Goal: Transaction & Acquisition: Purchase product/service

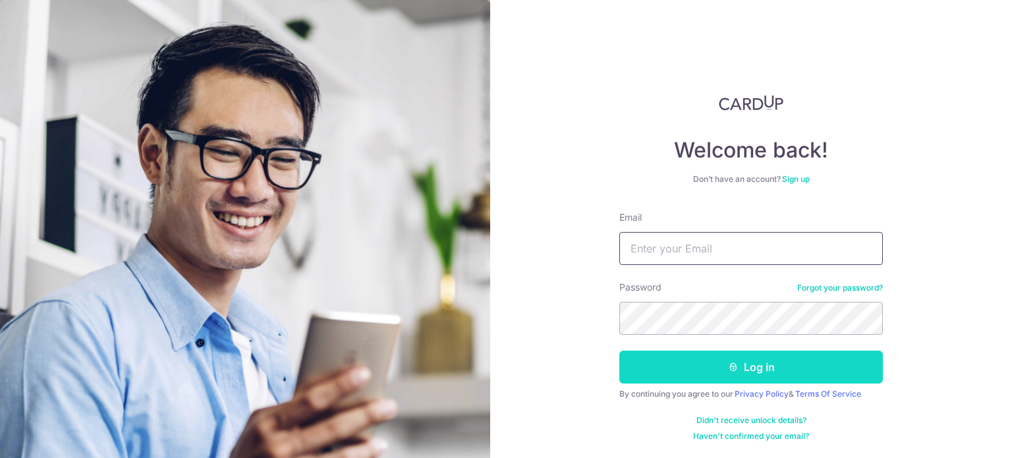
type input "[EMAIL_ADDRESS][DOMAIN_NAME]"
click at [674, 365] on button "Log in" at bounding box center [750, 366] width 263 height 33
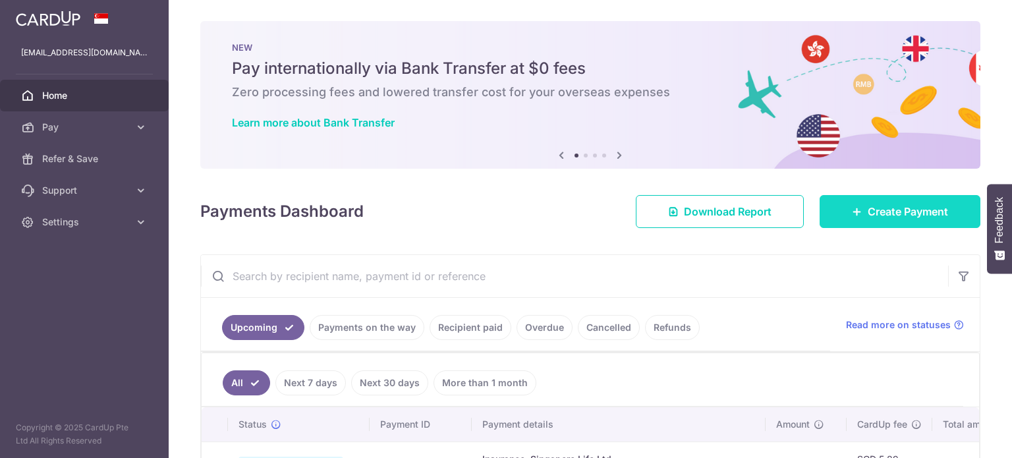
click at [909, 205] on span "Create Payment" at bounding box center [907, 211] width 80 height 16
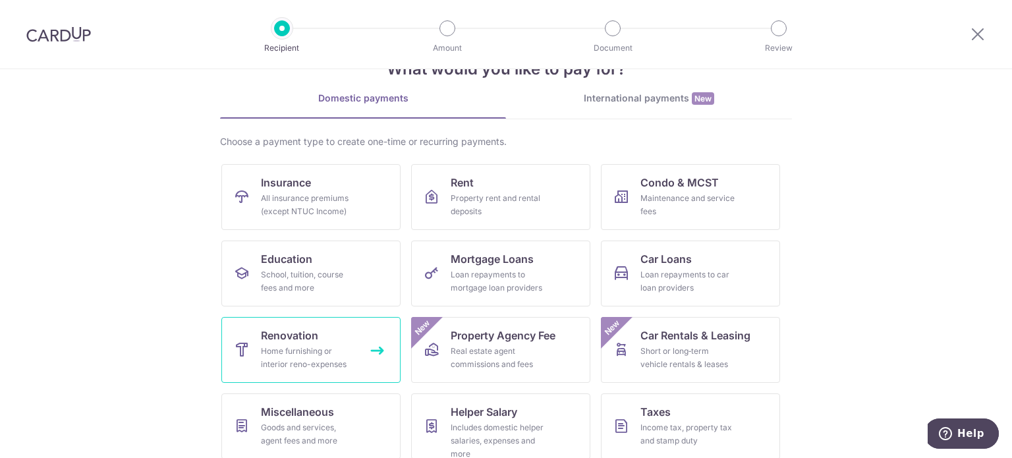
scroll to position [66, 0]
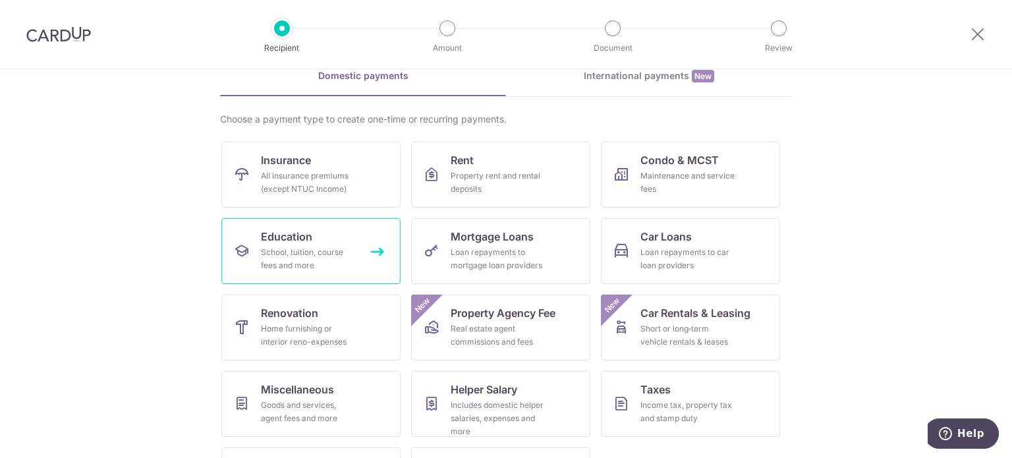
click at [319, 242] on link "Education School, tuition, course fees and more" at bounding box center [310, 251] width 179 height 66
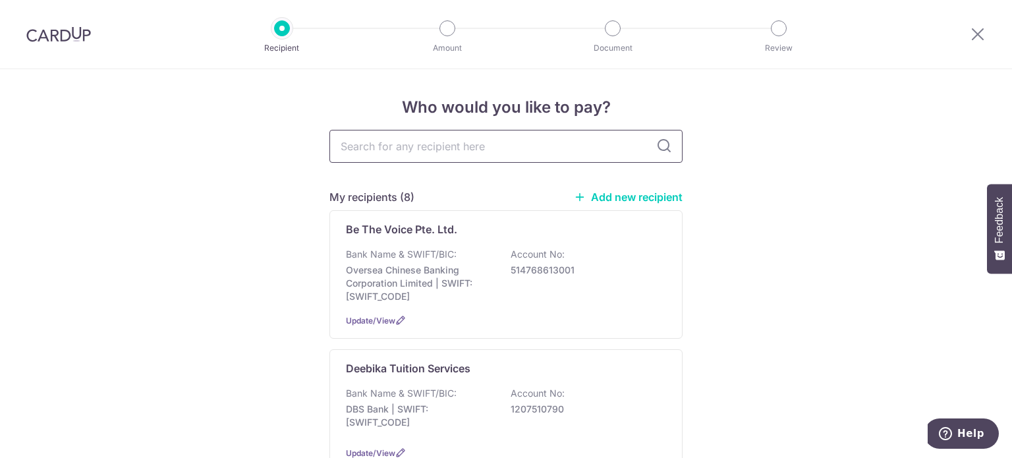
click at [479, 149] on input "text" at bounding box center [505, 146] width 353 height 33
type input "st"
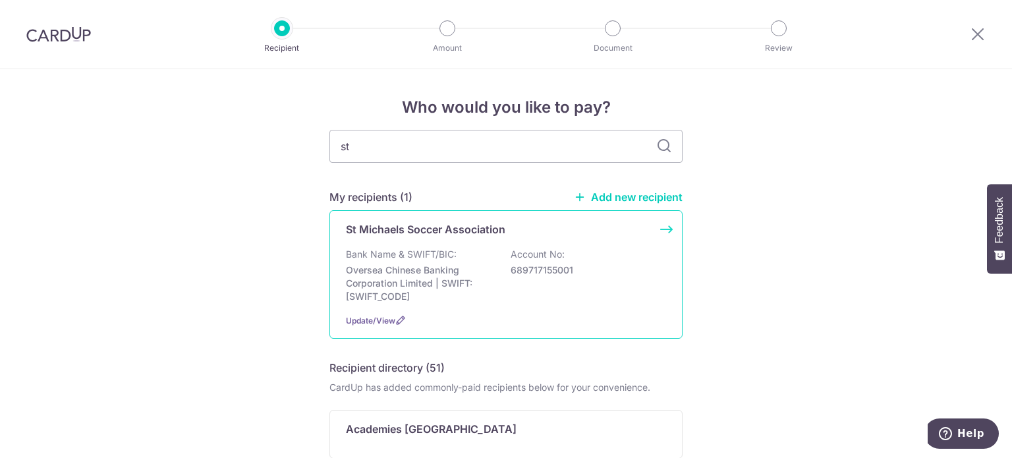
click at [510, 267] on p "689717155001" at bounding box center [584, 269] width 148 height 13
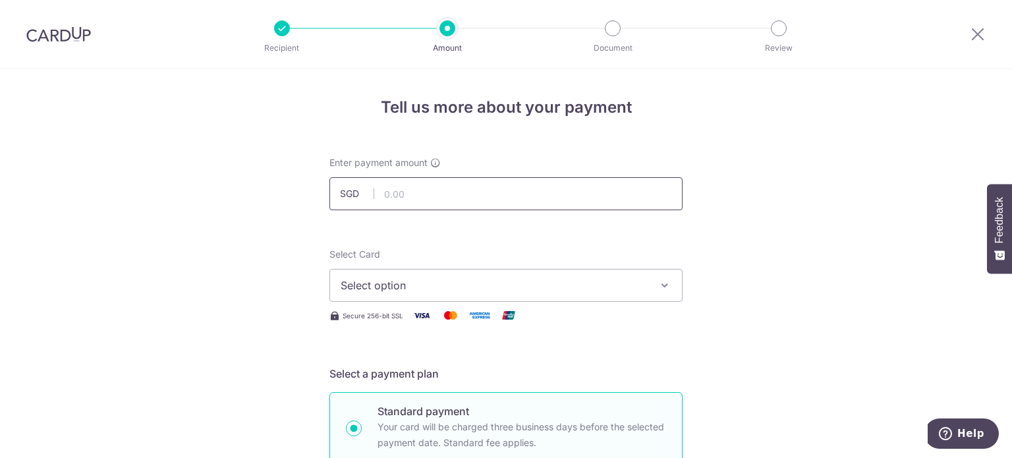
click at [456, 189] on input "text" at bounding box center [505, 193] width 353 height 33
type input "150.00"
drag, startPoint x: 740, startPoint y: 136, endPoint x: 724, endPoint y: 126, distance: 18.6
click at [474, 281] on span "Select option" at bounding box center [493, 285] width 307 height 16
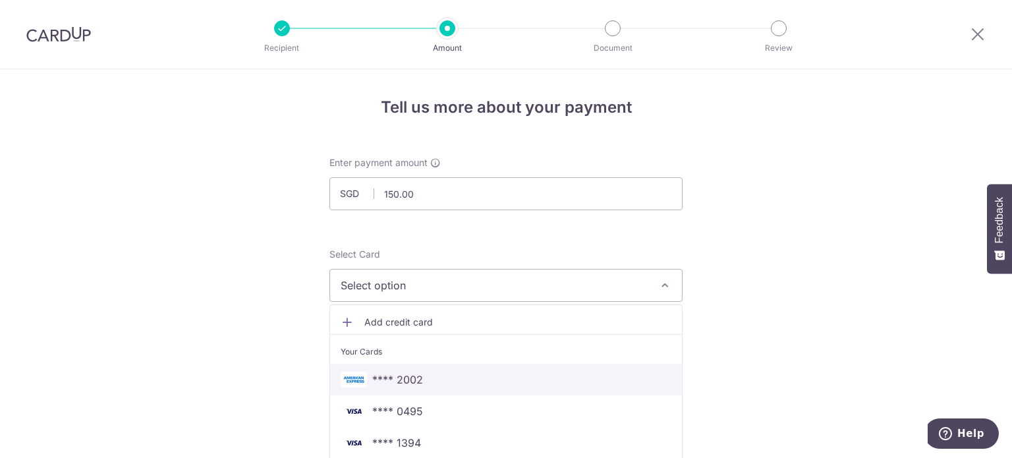
scroll to position [66, 0]
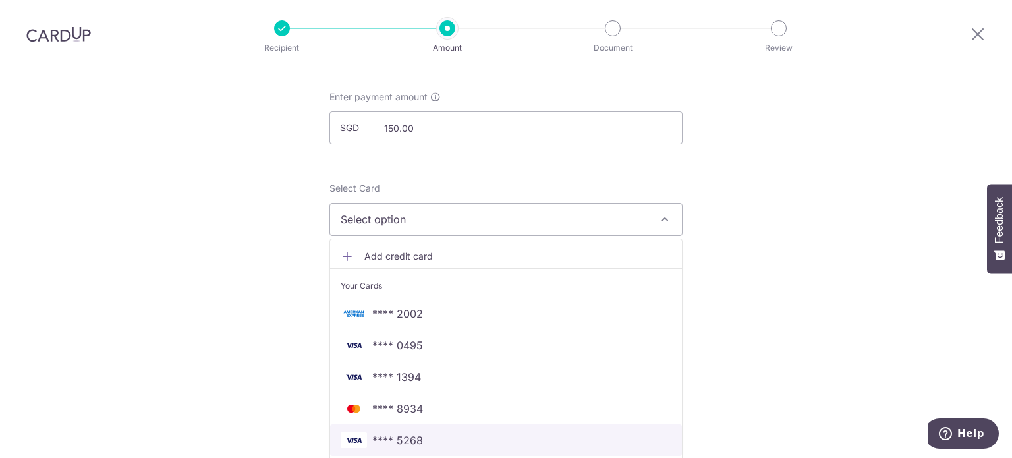
click at [414, 440] on span "**** 5268" at bounding box center [397, 440] width 51 height 16
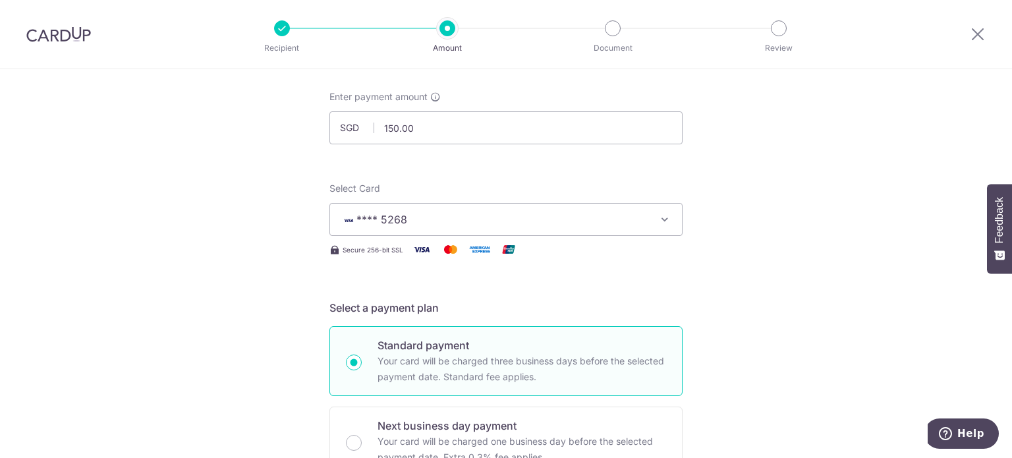
drag, startPoint x: 856, startPoint y: 305, endPoint x: 742, endPoint y: 315, distance: 114.4
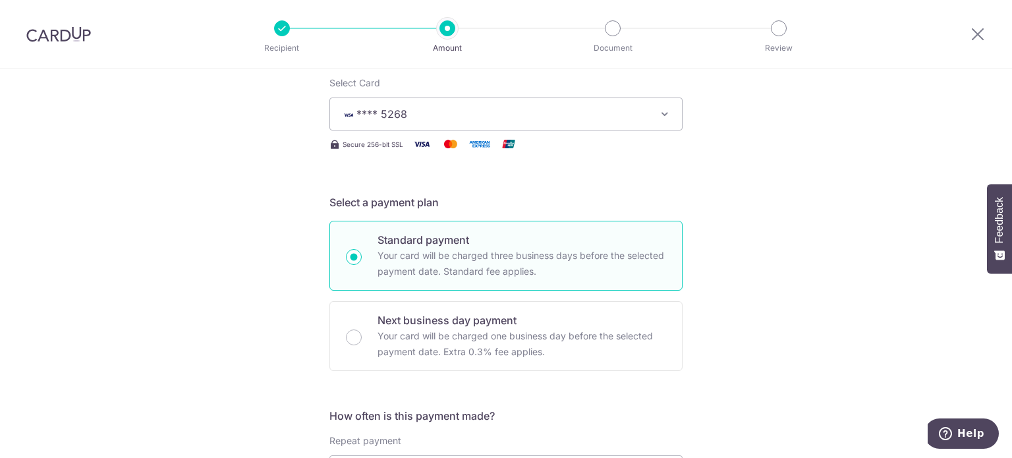
scroll to position [329, 0]
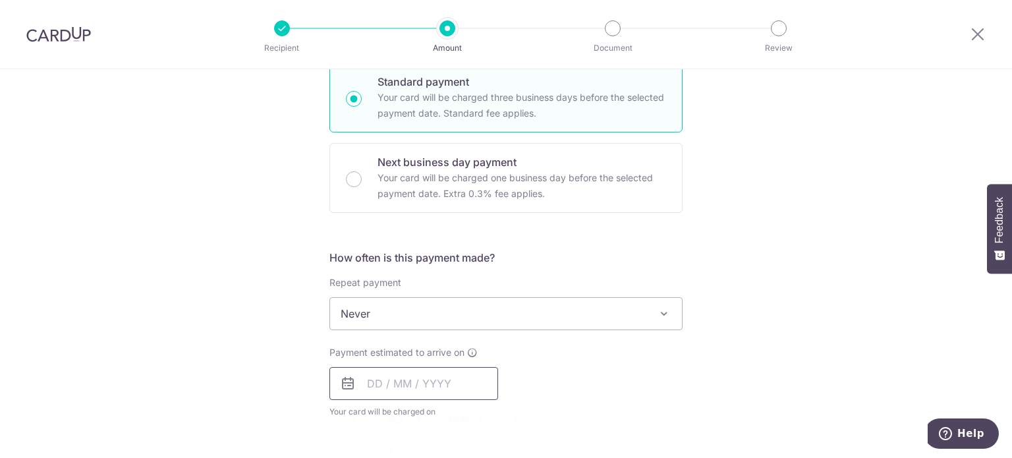
click at [392, 379] on input "text" at bounding box center [413, 383] width 169 height 33
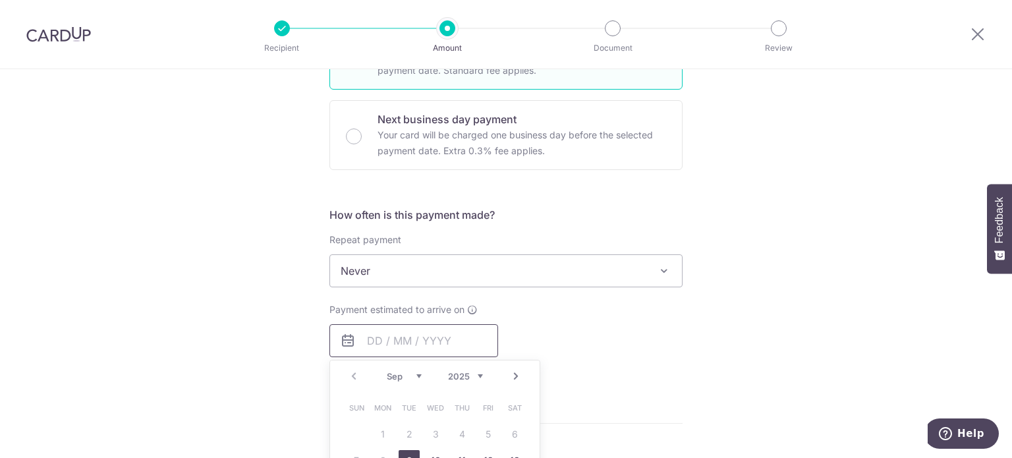
scroll to position [395, 0]
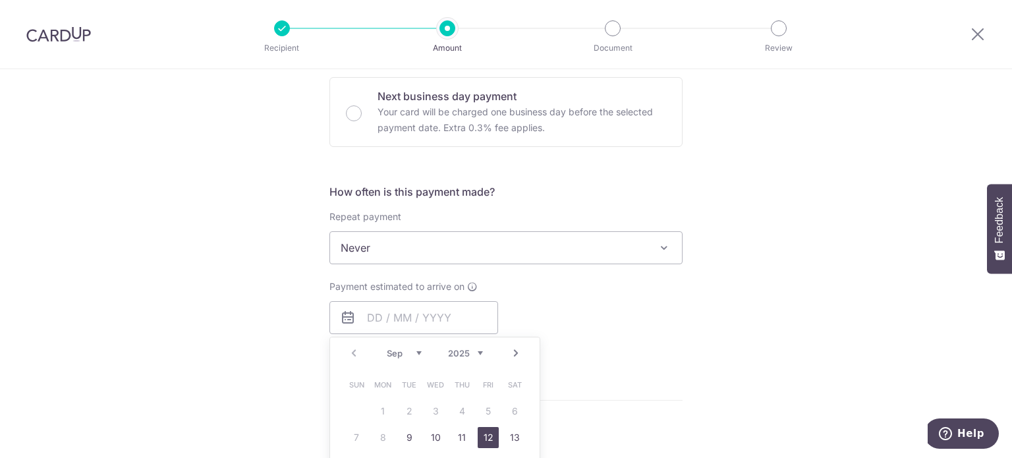
click at [485, 437] on link "12" at bounding box center [487, 437] width 21 height 21
type input "[DATE]"
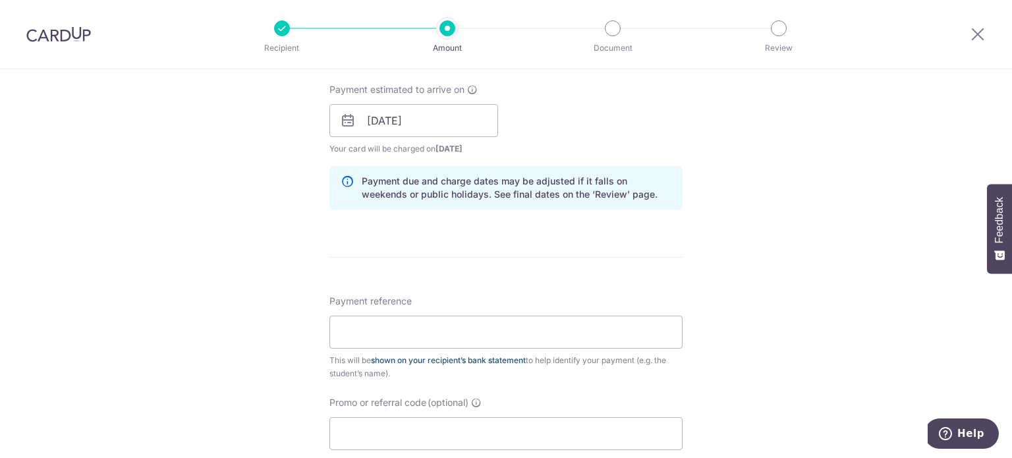
scroll to position [593, 0]
click at [412, 337] on input "Payment reference" at bounding box center [505, 331] width 353 height 33
click at [415, 327] on input "Payment reference" at bounding box center [505, 331] width 353 height 33
paste input "SMSA ID-JSSL U10"
click at [377, 329] on input "SMSA ID-JSSL U10" at bounding box center [505, 331] width 353 height 33
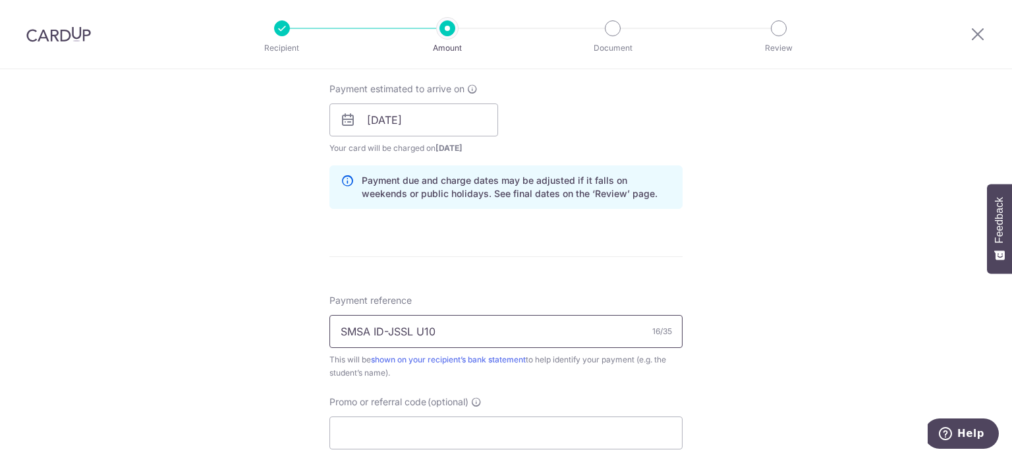
drag, startPoint x: 374, startPoint y: 326, endPoint x: 310, endPoint y: 319, distance: 64.9
click at [310, 319] on div "Tell us more about your payment Enter payment amount SGD 150.00 150.00 Select C…" at bounding box center [506, 98] width 1012 height 1245
paste input "R041"
click at [372, 323] on input "R041 JSSL U10" at bounding box center [505, 331] width 353 height 33
click at [371, 322] on input "R041 JSSL U10" at bounding box center [505, 331] width 353 height 33
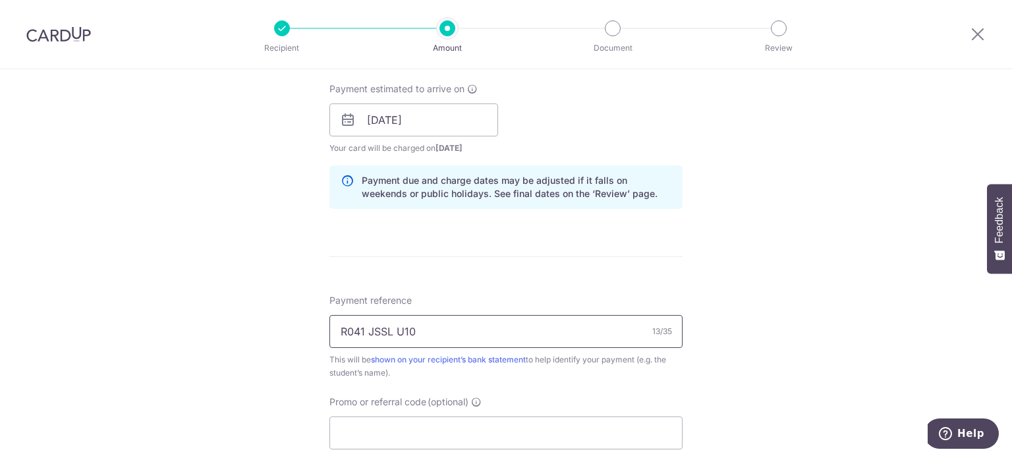
click at [375, 326] on input "R041 JSSL U10" at bounding box center [505, 331] width 353 height 33
click at [377, 333] on input "R041 Competition U10" at bounding box center [505, 331] width 353 height 33
drag, startPoint x: 365, startPoint y: 325, endPoint x: 490, endPoint y: 323, distance: 125.1
click at [490, 323] on input "R041 Competition U10" at bounding box center [505, 331] width 353 height 33
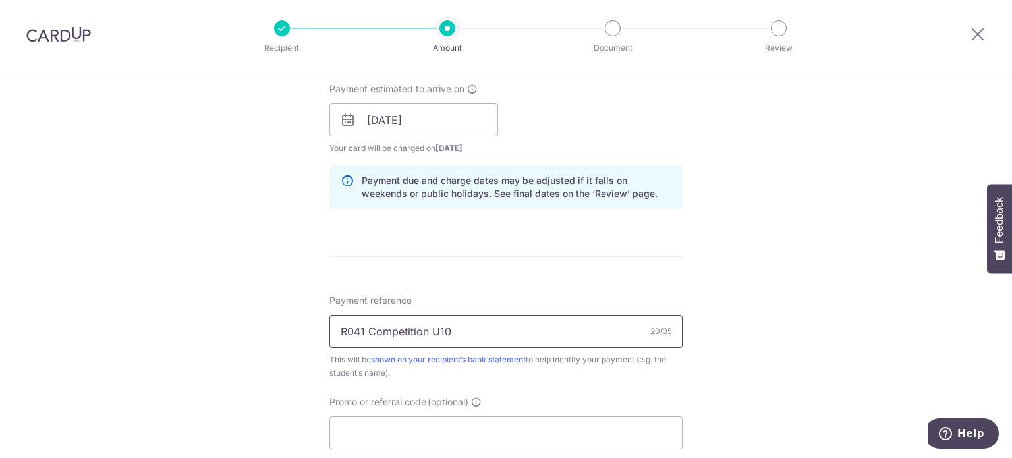
paste input "OMPFEE-2025-S2"
click at [419, 327] on input "R041 COMPFEE-2025-S2" at bounding box center [505, 331] width 353 height 33
click at [450, 327] on input "R041 COMPFEE 2025-S2" at bounding box center [505, 331] width 353 height 33
type input "R041 COMPFEE 2025 S2"
click at [664, 262] on form "Enter payment amount SGD 150.00 150.00 Select Card **** 5268 Add credit card Yo…" at bounding box center [505, 111] width 353 height 1096
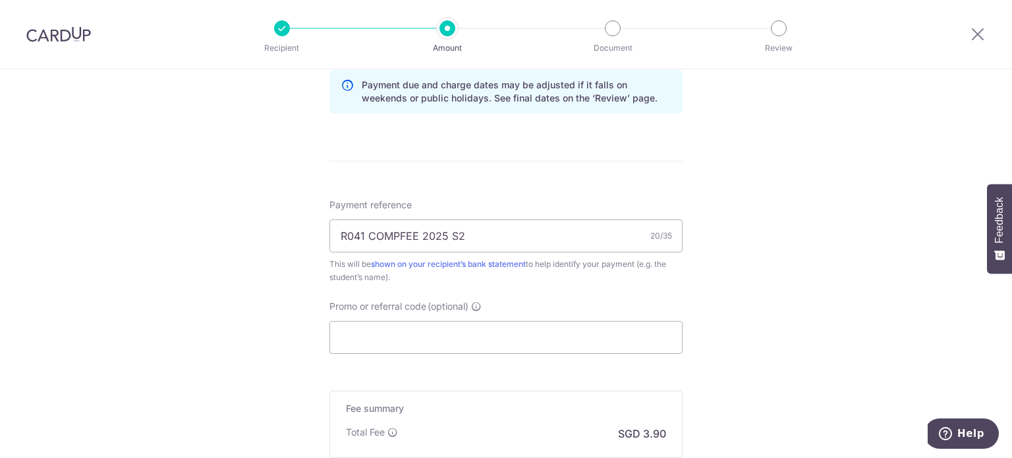
scroll to position [855, 0]
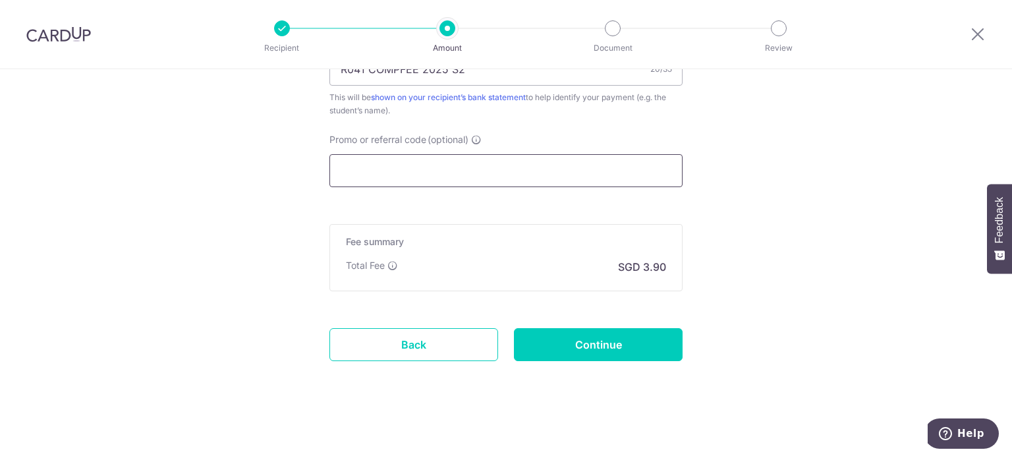
click at [458, 175] on input "Promo or referral code (optional)" at bounding box center [505, 170] width 353 height 33
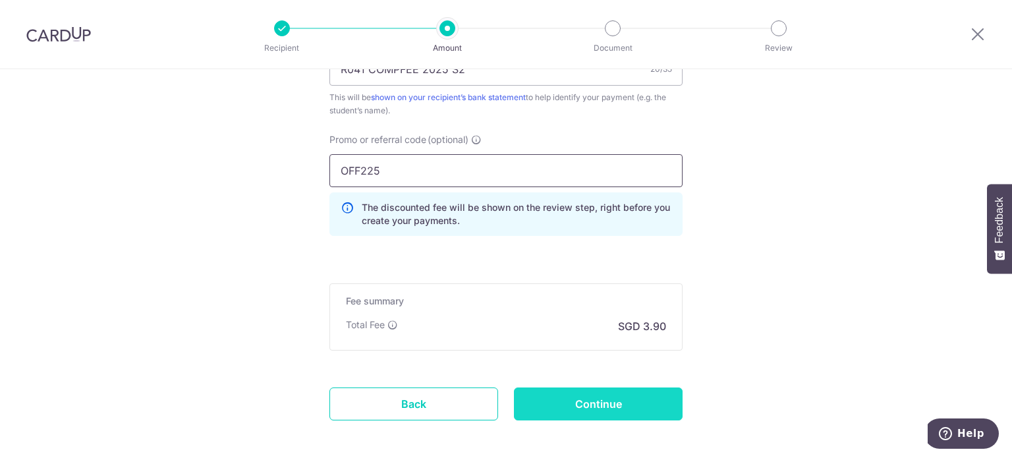
type input "OFF225"
click at [624, 408] on input "Continue" at bounding box center [598, 403] width 169 height 33
type input "Create Schedule"
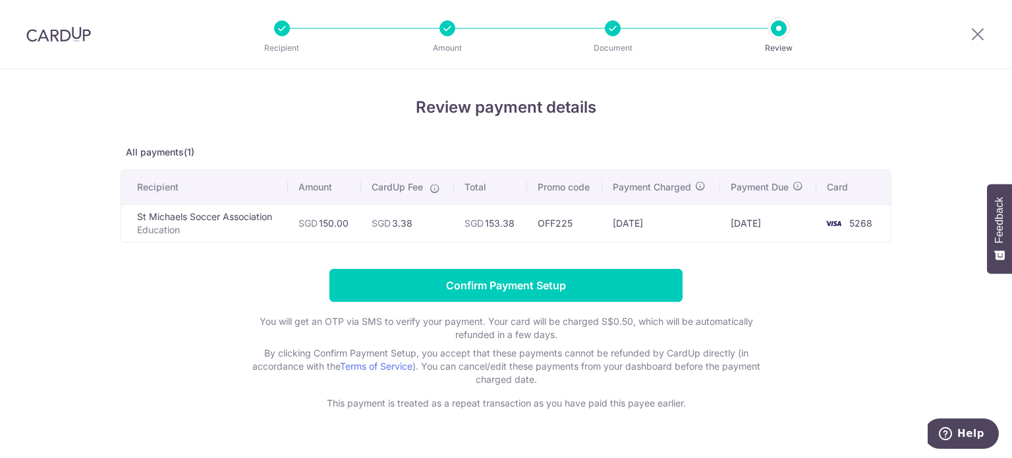
click at [540, 288] on input "Confirm Payment Setup" at bounding box center [505, 285] width 353 height 33
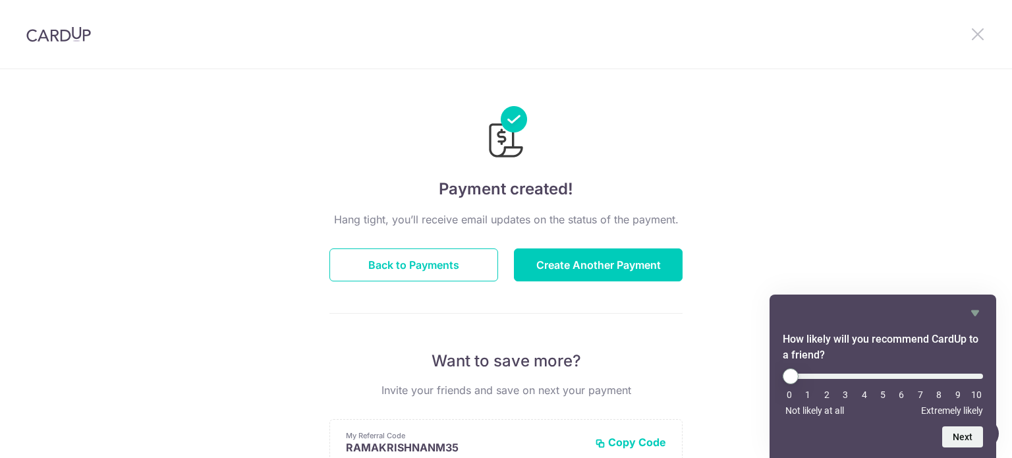
click at [975, 30] on icon at bounding box center [977, 34] width 16 height 16
